Goal: Task Accomplishment & Management: Manage account settings

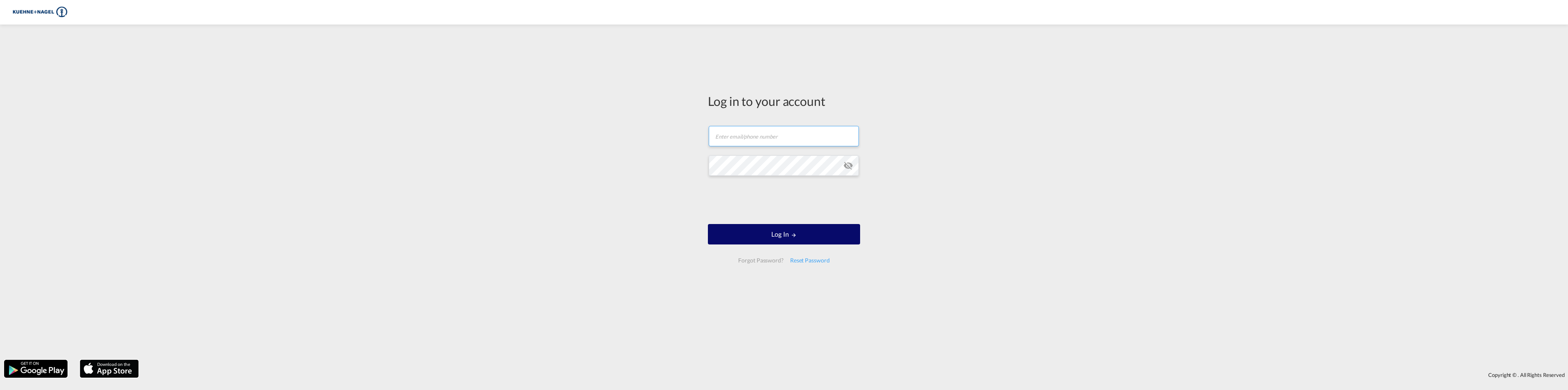
type input "[EMAIL_ADDRESS][PERSON_NAME][PERSON_NAME][DOMAIN_NAME]"
click at [790, 234] on button "Log In" at bounding box center [784, 234] width 152 height 20
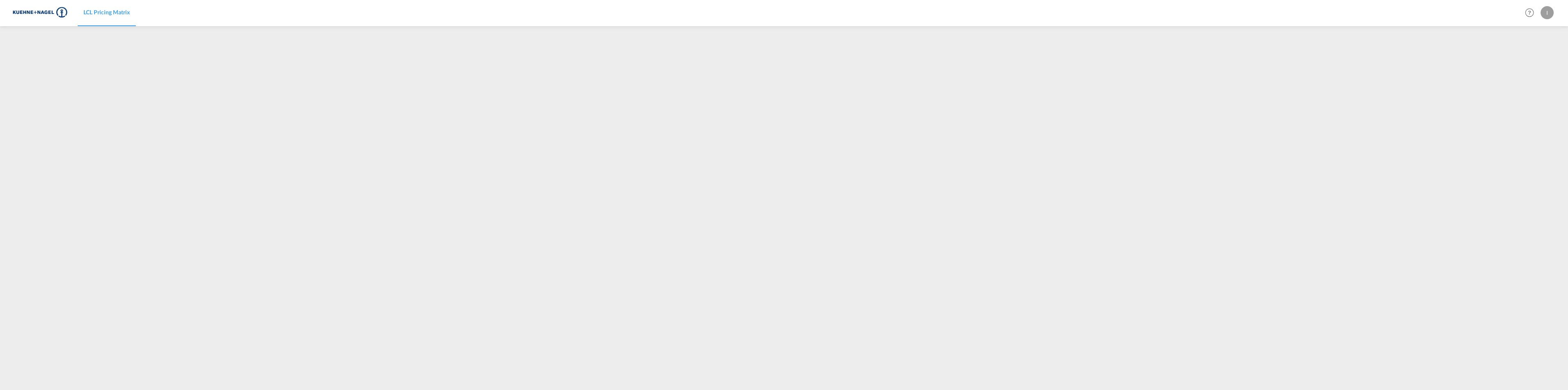
click at [1549, 10] on div "I" at bounding box center [1547, 13] width 13 height 13
click at [1533, 60] on button "Logout" at bounding box center [1538, 63] width 53 height 17
